Goal: Task Accomplishment & Management: Use online tool/utility

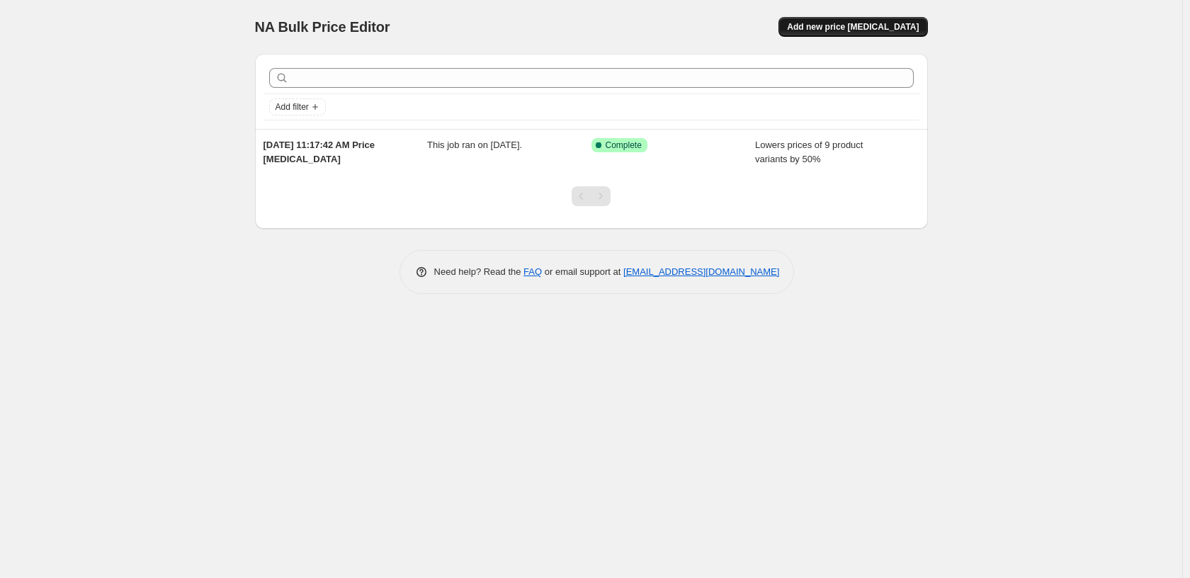
click at [868, 36] on button "Add new price [MEDICAL_DATA]" at bounding box center [853, 27] width 149 height 20
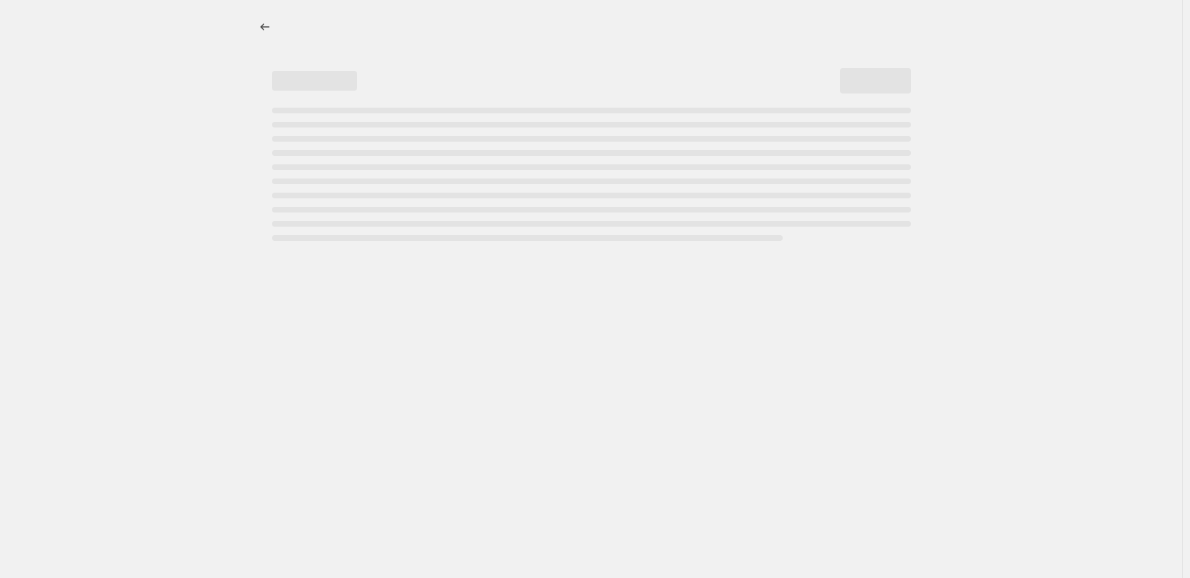
select select "percentage"
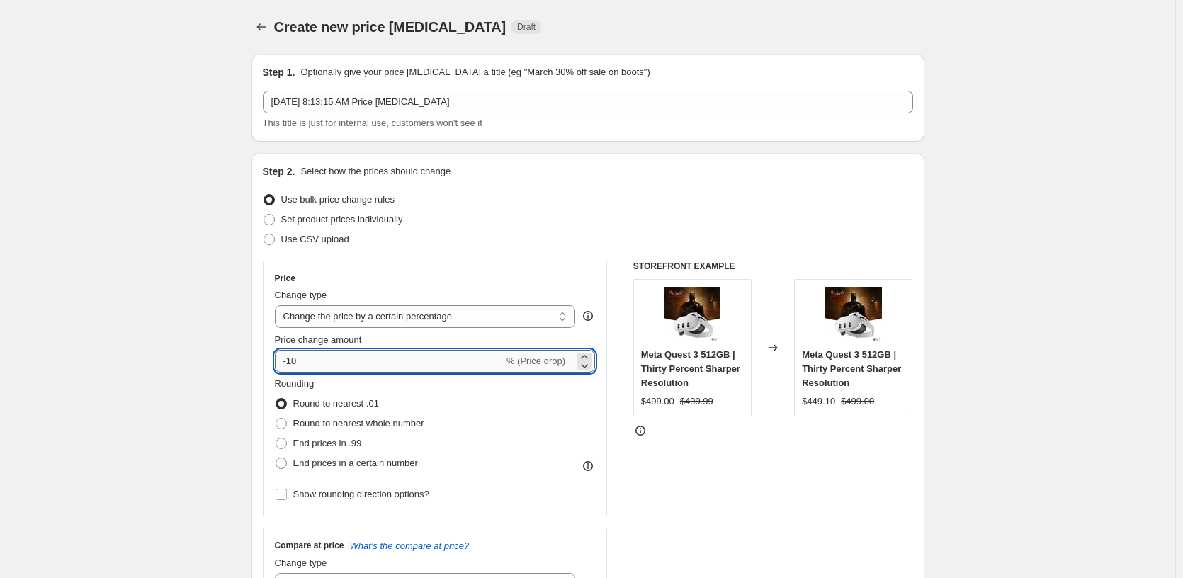
click at [289, 361] on input "-10" at bounding box center [389, 361] width 229 height 23
click at [801, 441] on div "STOREFRONT EXAMPLE Meta Quest 3 512GB | Thirty Percent Sharper Resolution $499.…" at bounding box center [773, 434] width 280 height 347
drag, startPoint x: 293, startPoint y: 360, endPoint x: 341, endPoint y: 310, distance: 68.7
click at [334, 358] on input "-40" at bounding box center [389, 361] width 229 height 23
click at [667, 497] on div "STOREFRONT EXAMPLE Meta Quest 3 512GB | Thirty Percent Sharper Resolution $499.…" at bounding box center [773, 434] width 280 height 347
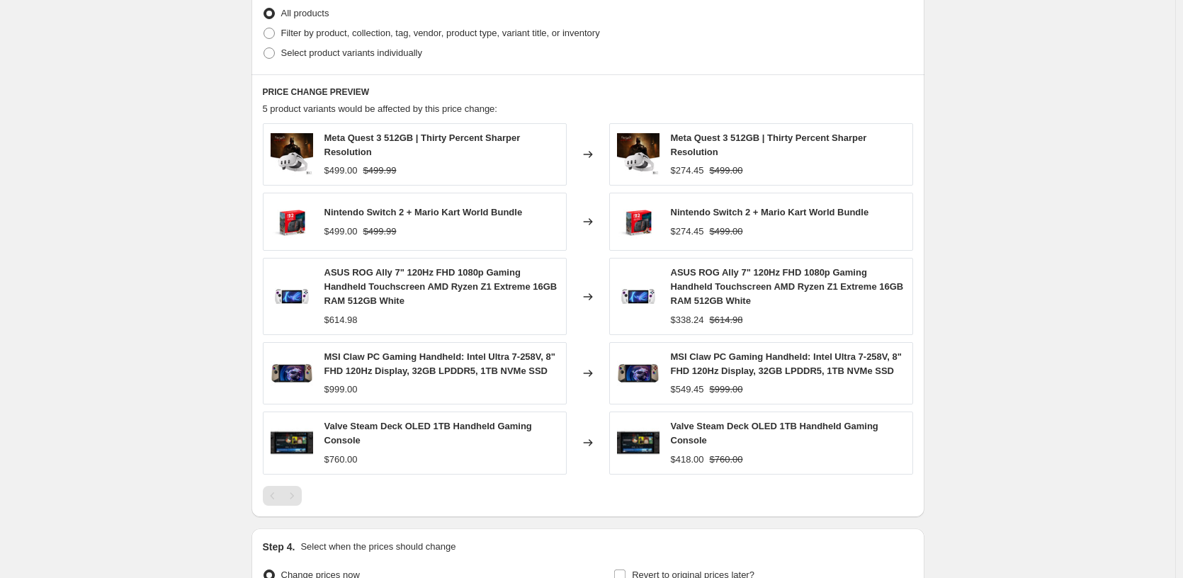
scroll to position [745, 0]
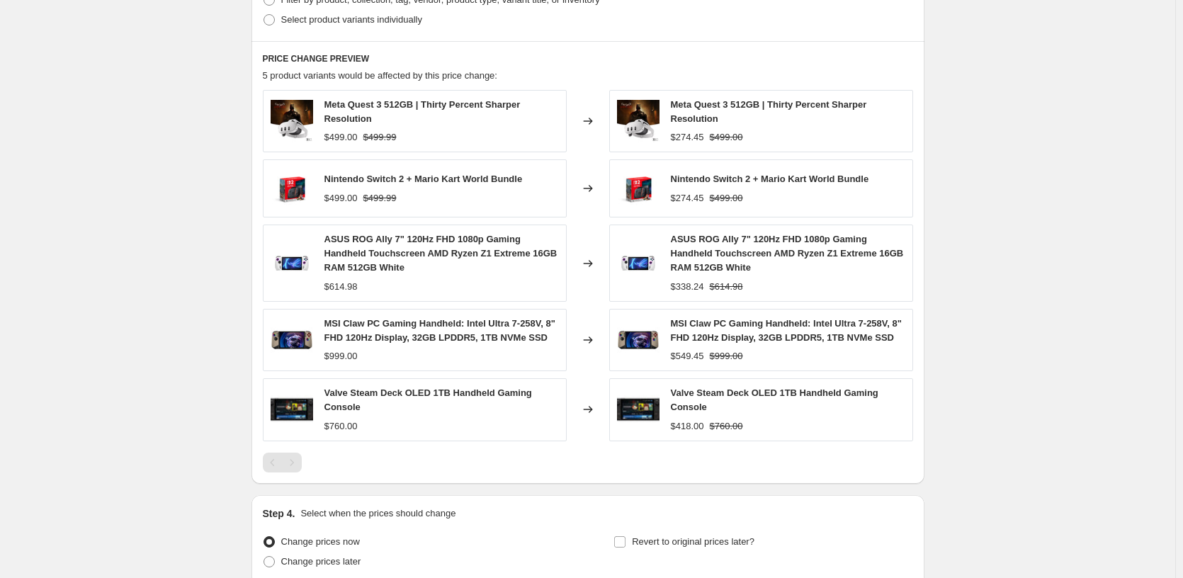
click at [692, 465] on div at bounding box center [588, 463] width 650 height 20
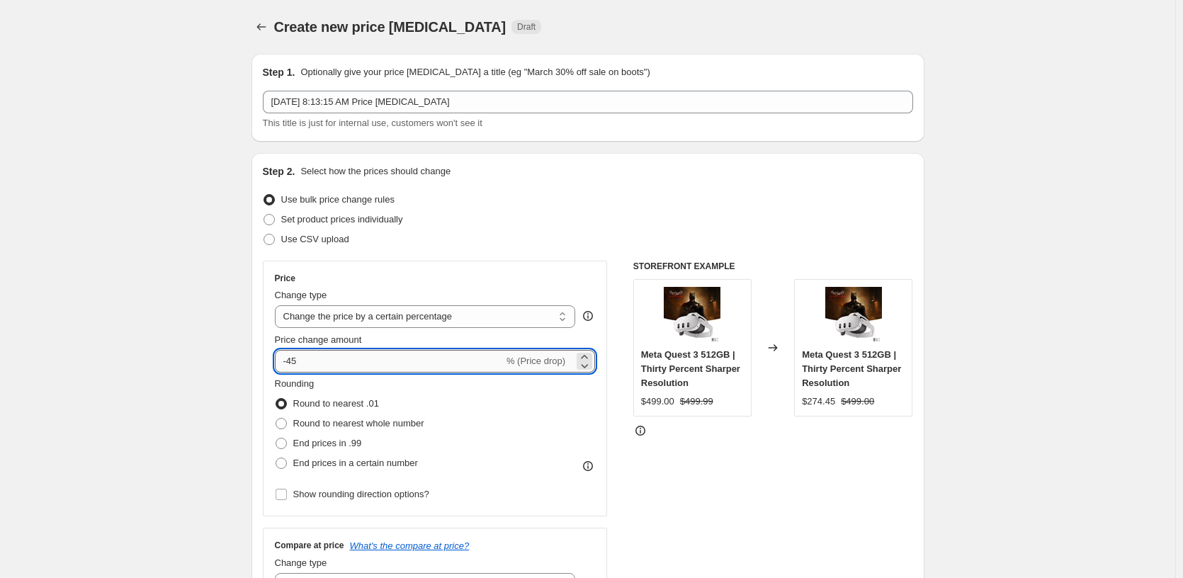
drag, startPoint x: 290, startPoint y: 356, endPoint x: 385, endPoint y: 355, distance: 94.2
click at [346, 358] on input "-45" at bounding box center [389, 361] width 229 height 23
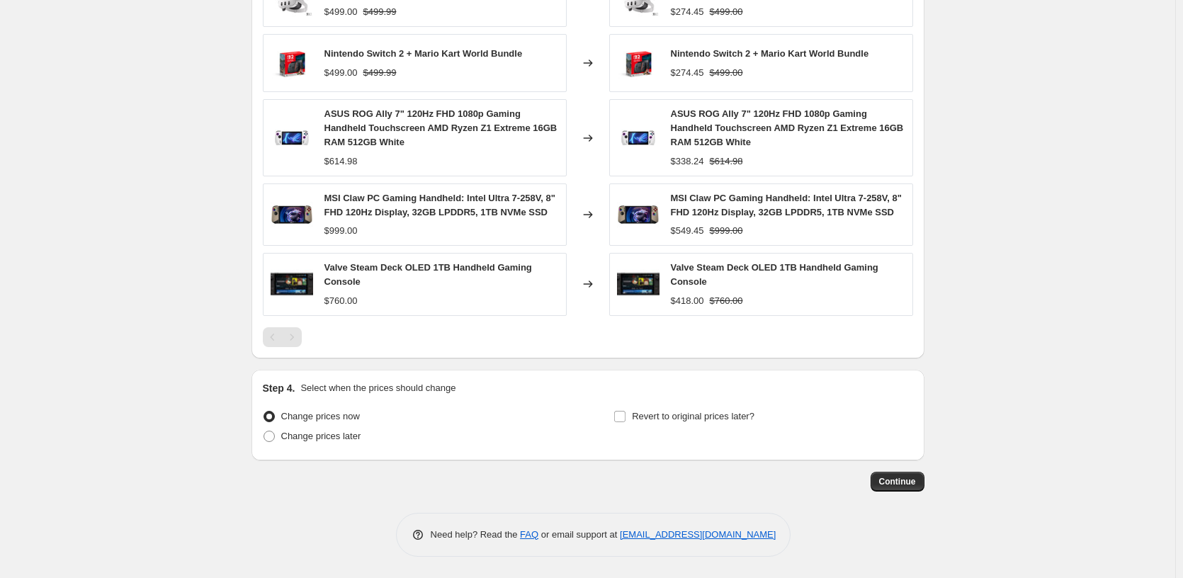
type input "-50"
click at [762, 335] on div at bounding box center [588, 337] width 650 height 20
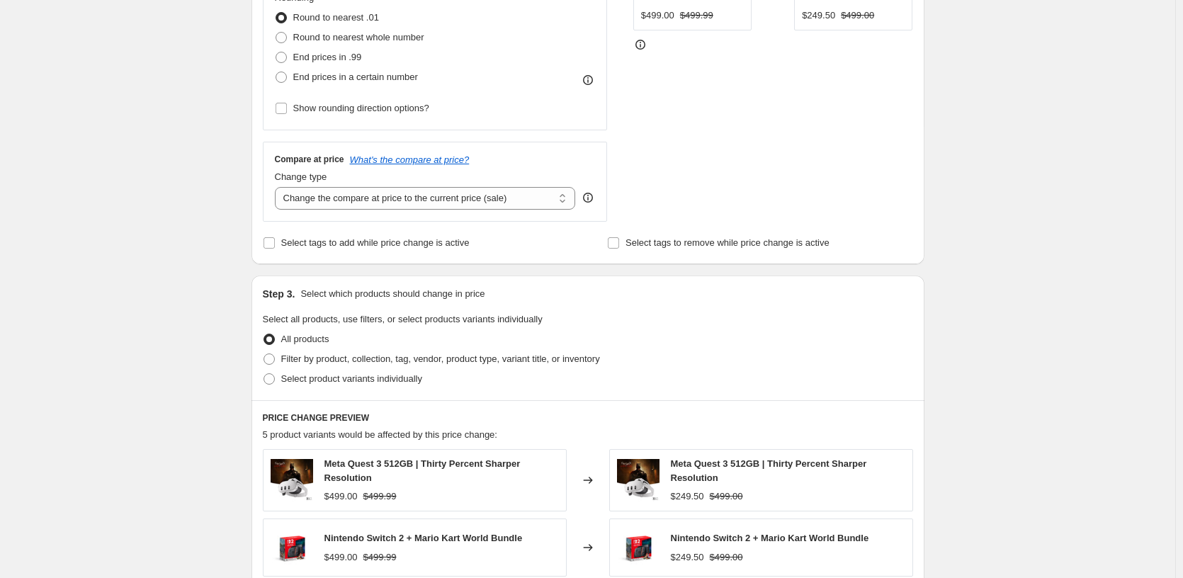
scroll to position [370, 0]
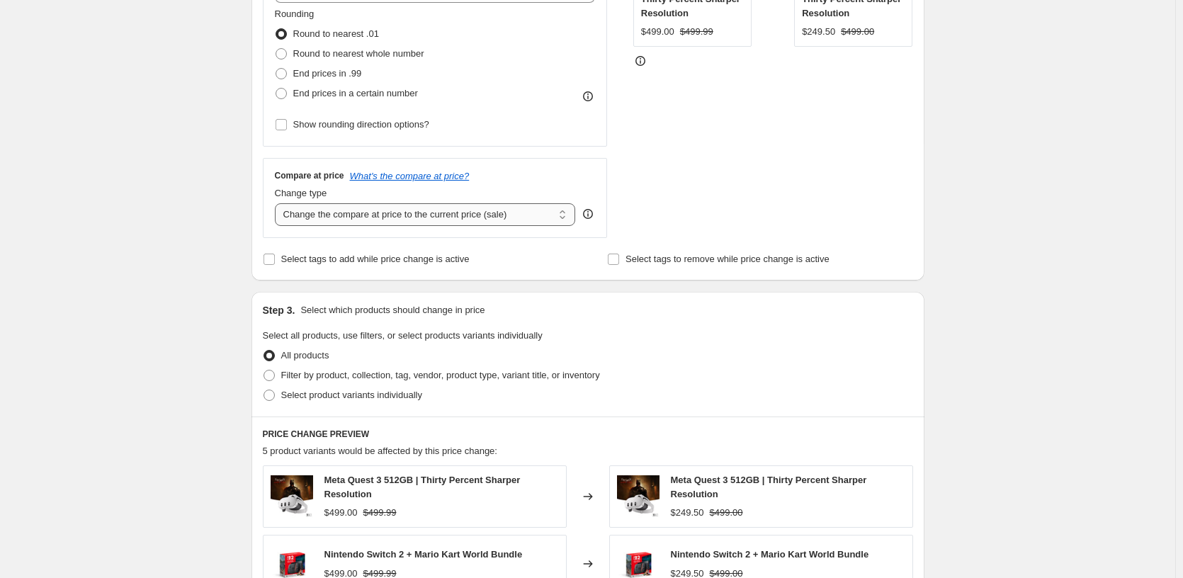
click at [563, 222] on select "Change the compare at price to the current price (sale) Change the compare at p…" at bounding box center [425, 214] width 301 height 23
click at [278, 203] on select "Change the compare at price to the current price (sale) Change the compare at p…" at bounding box center [425, 214] width 301 height 23
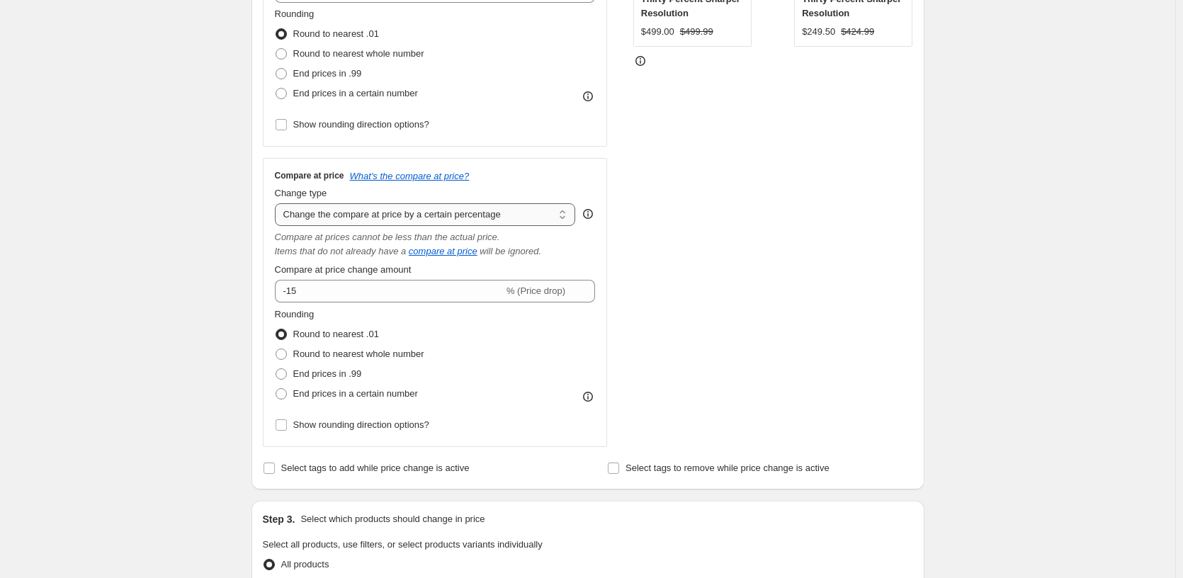
click at [472, 213] on select "Change the compare at price to the current price (sale) Change the compare at p…" at bounding box center [425, 214] width 301 height 23
select select "remove"
click at [278, 203] on select "Change the compare at price to the current price (sale) Change the compare at p…" at bounding box center [425, 214] width 301 height 23
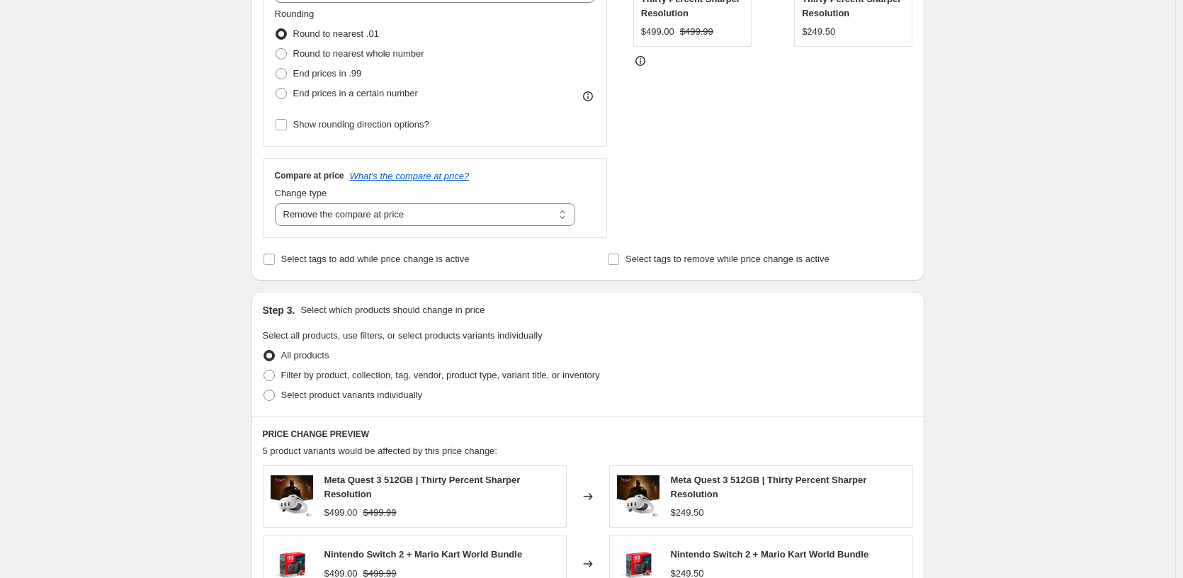
scroll to position [871, 0]
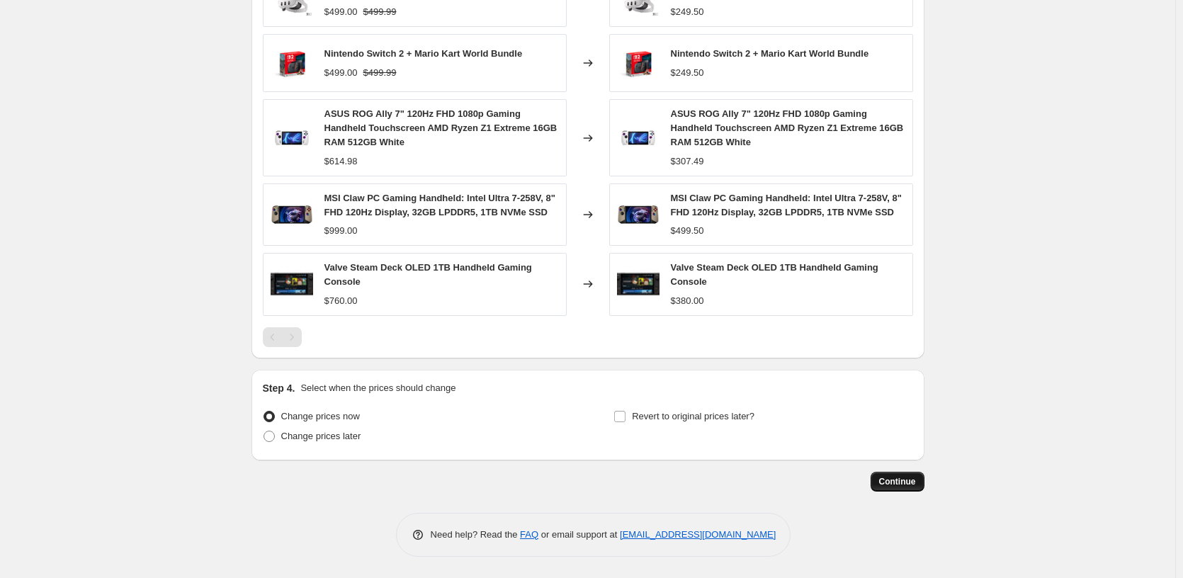
click at [920, 483] on button "Continue" at bounding box center [898, 482] width 54 height 20
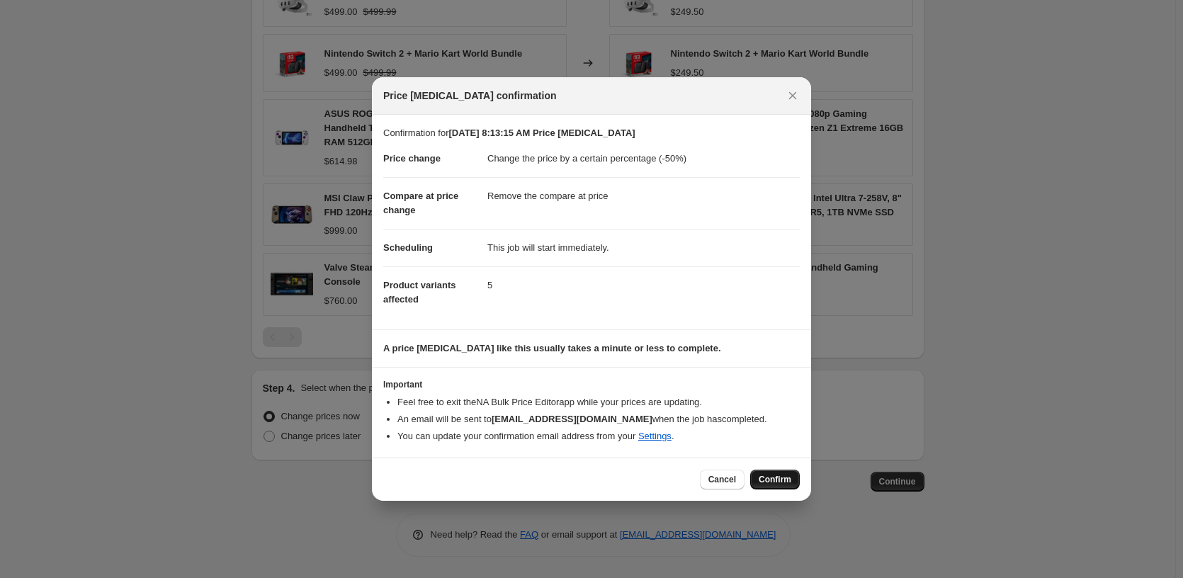
click at [794, 473] on button "Confirm" at bounding box center [775, 480] width 50 height 20
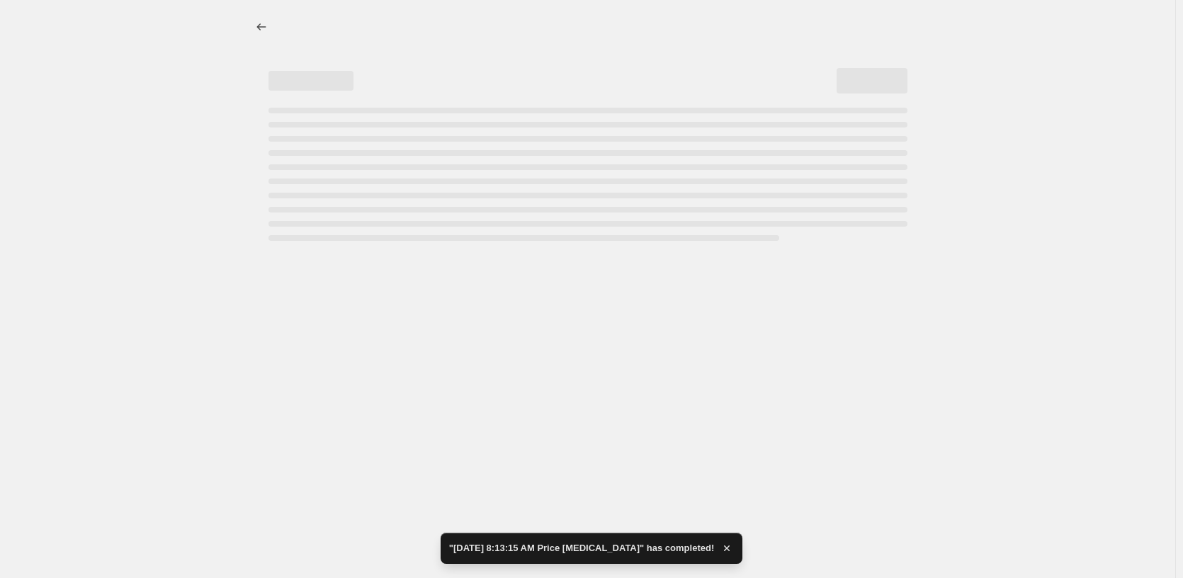
select select "percentage"
select select "remove"
